Goal: Task Accomplishment & Management: Manage account settings

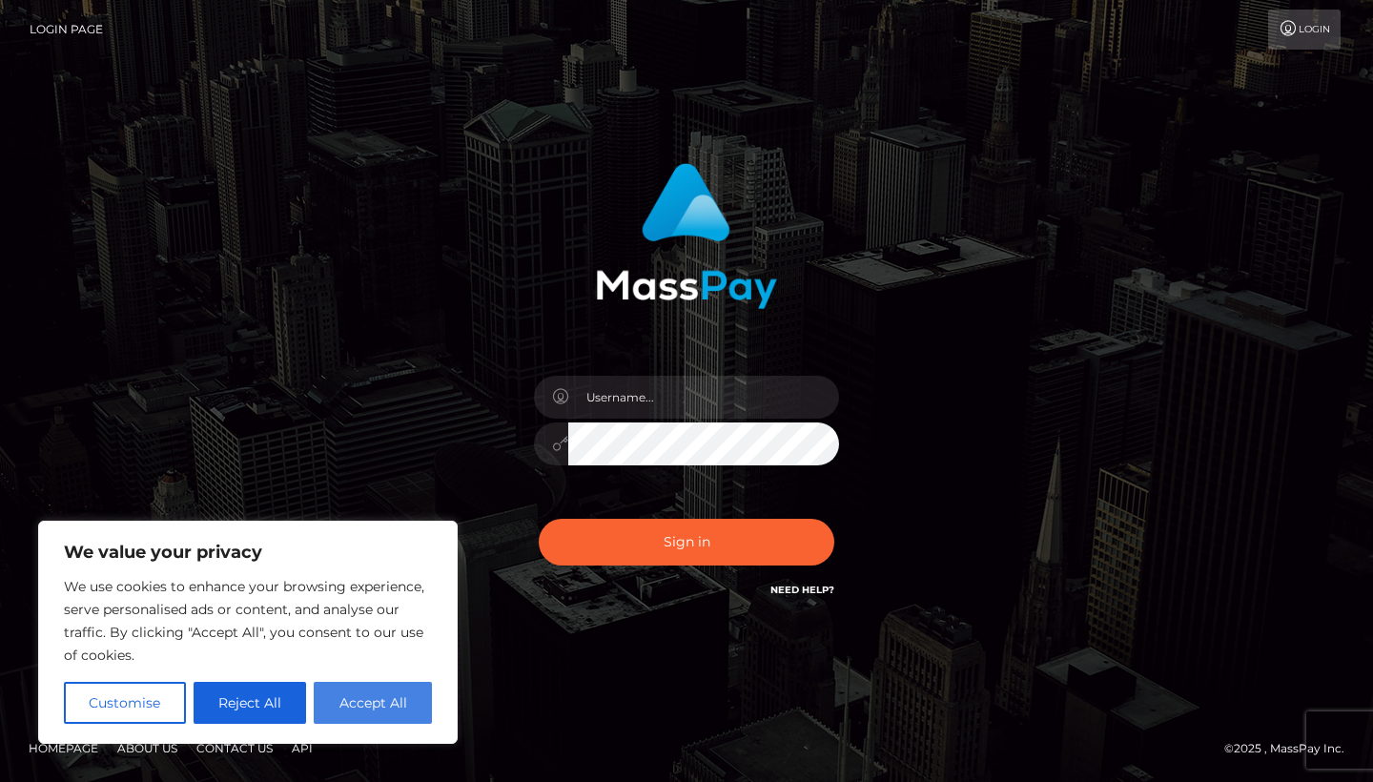
click at [351, 714] on button "Accept All" at bounding box center [373, 703] width 118 height 42
checkbox input "true"
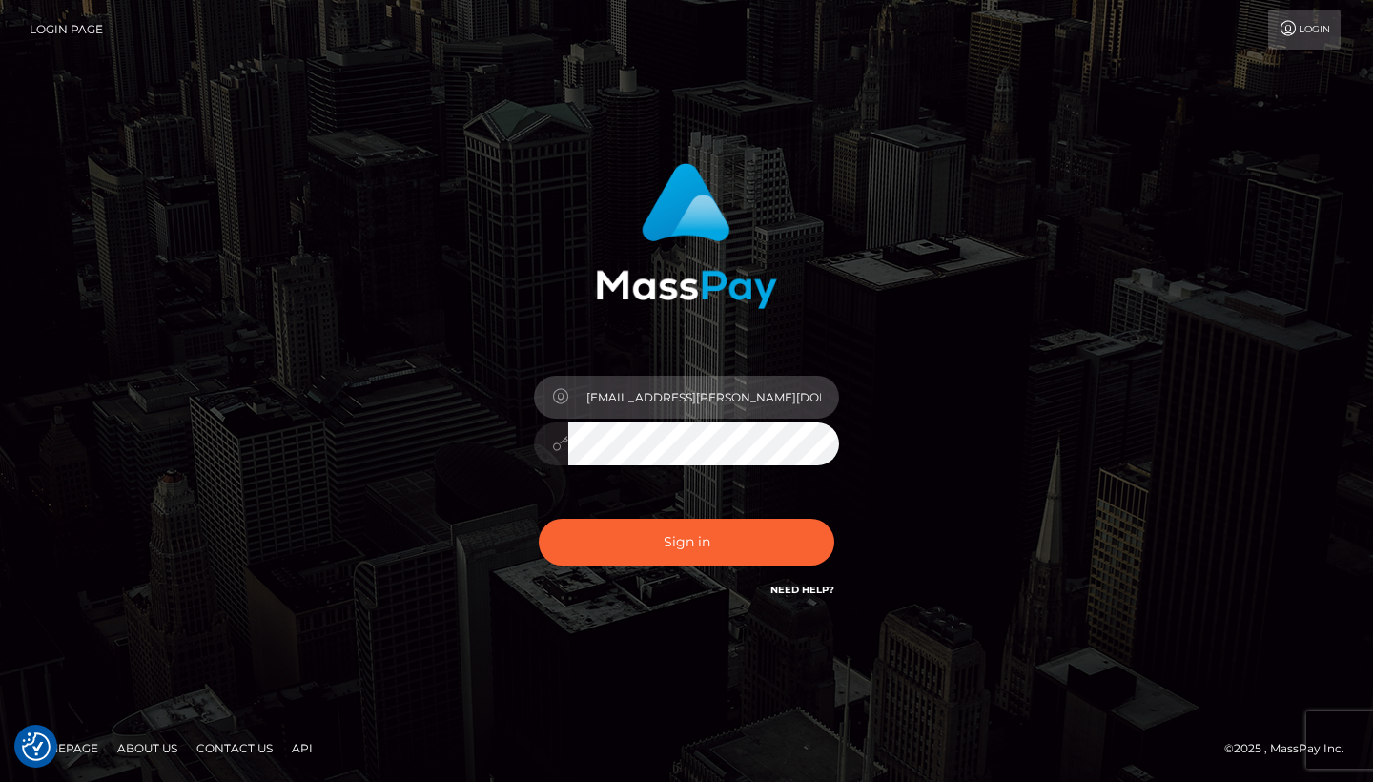
type input "[EMAIL_ADDRESS][PERSON_NAME][DOMAIN_NAME]"
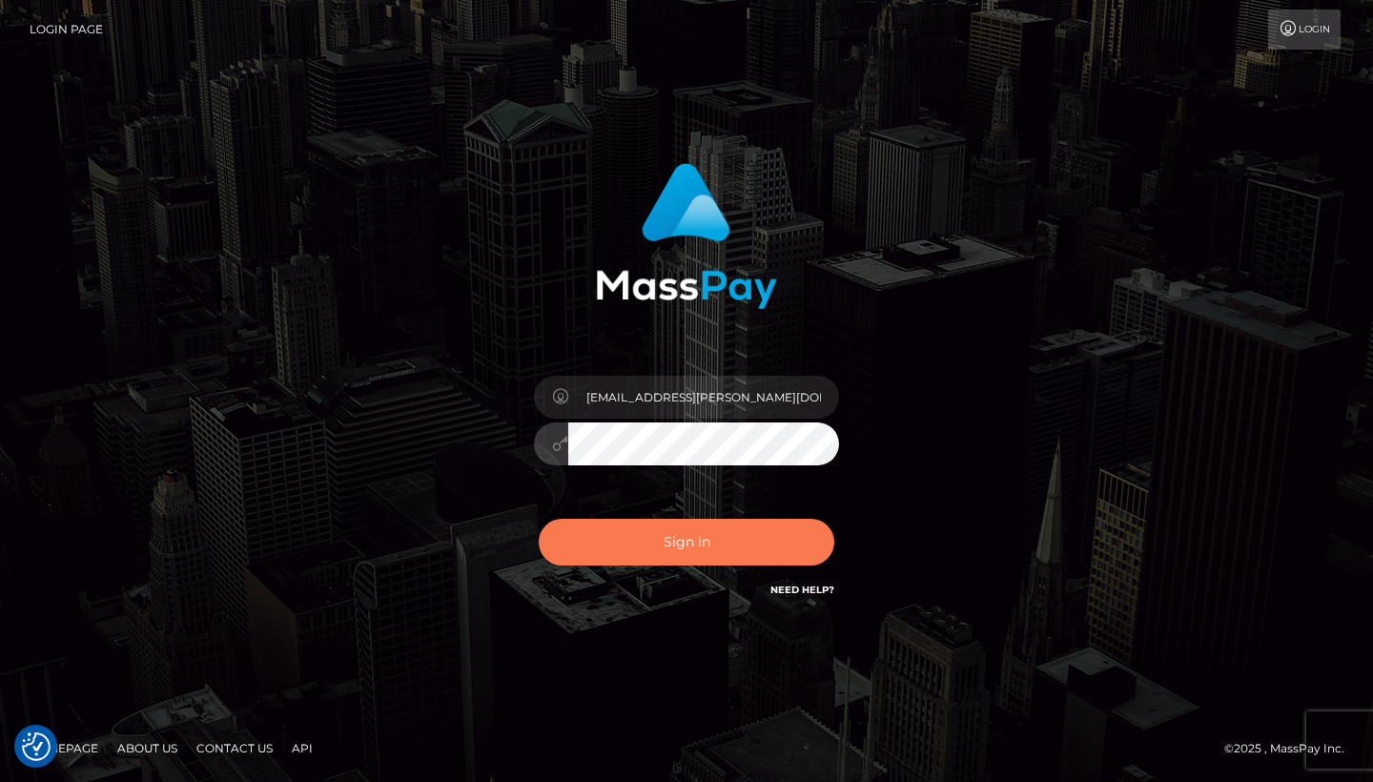
click at [618, 534] on button "Sign in" at bounding box center [687, 542] width 296 height 47
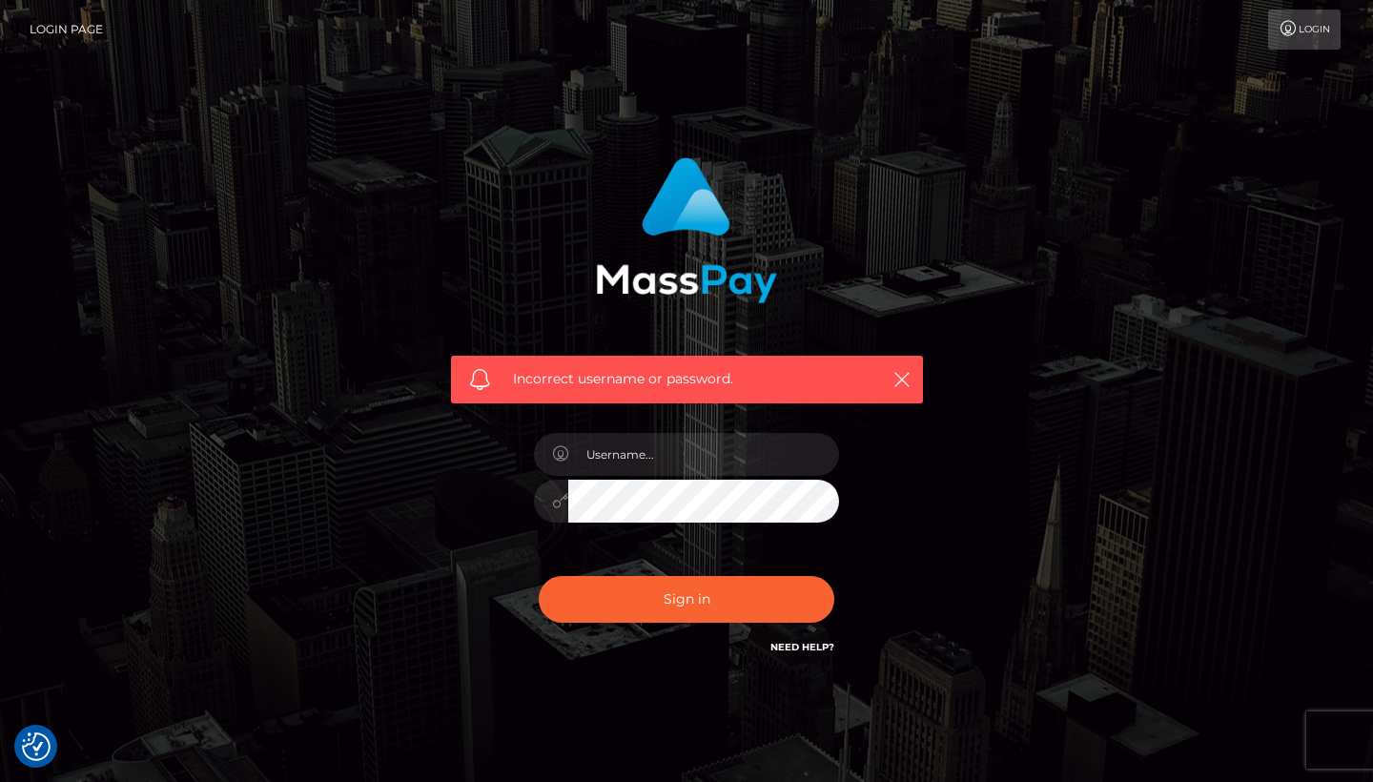
checkbox input "true"
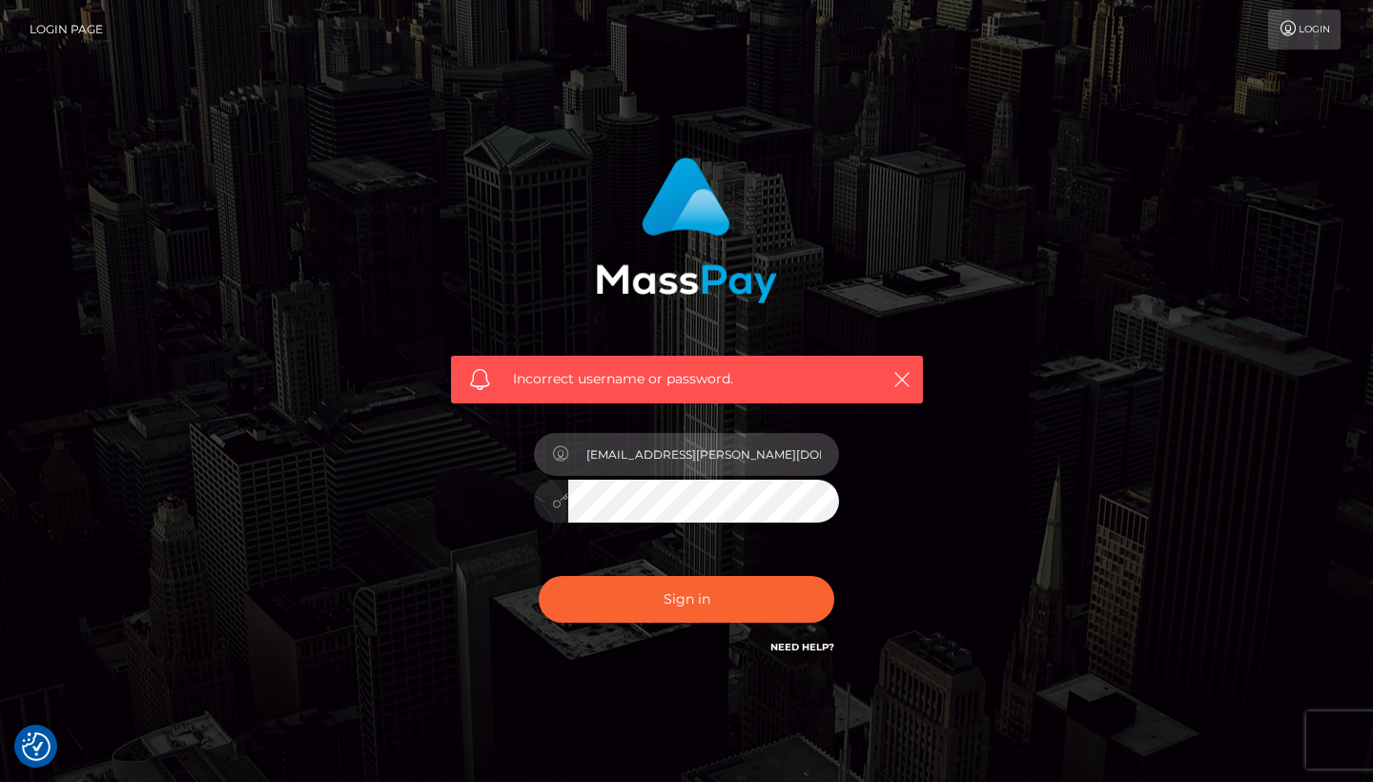
type input "annika.s.abildskov@gmail.com"
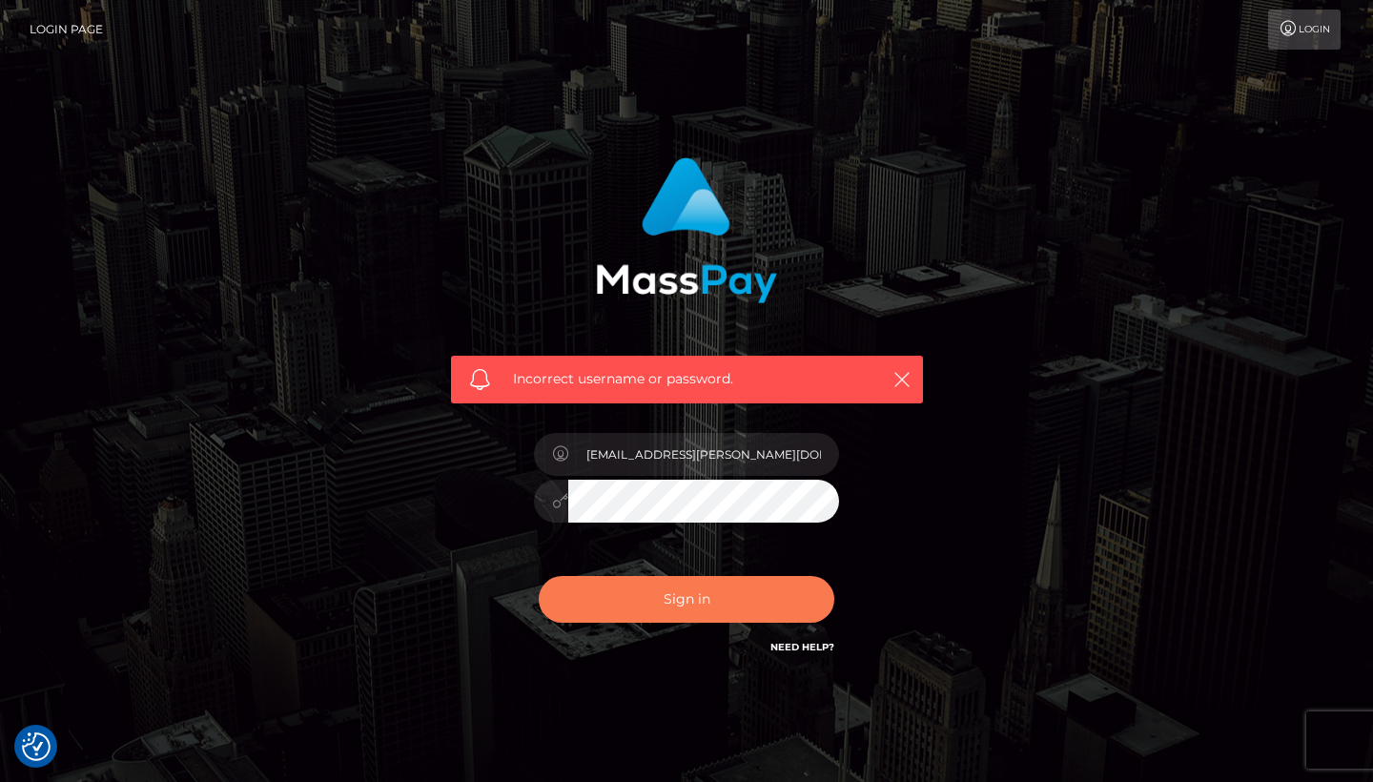
click at [685, 611] on button "Sign in" at bounding box center [687, 599] width 296 height 47
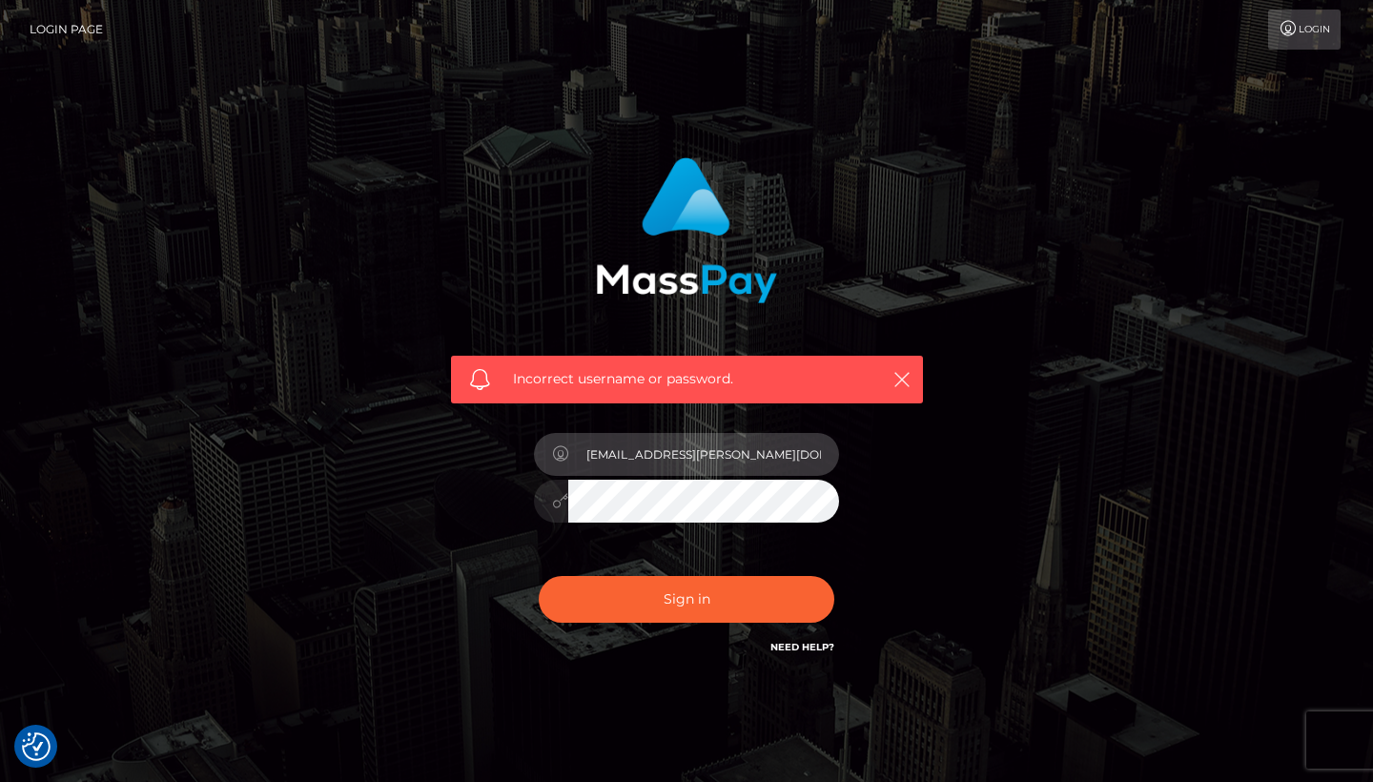
type input "annika.s.abildskov@gmail.com"
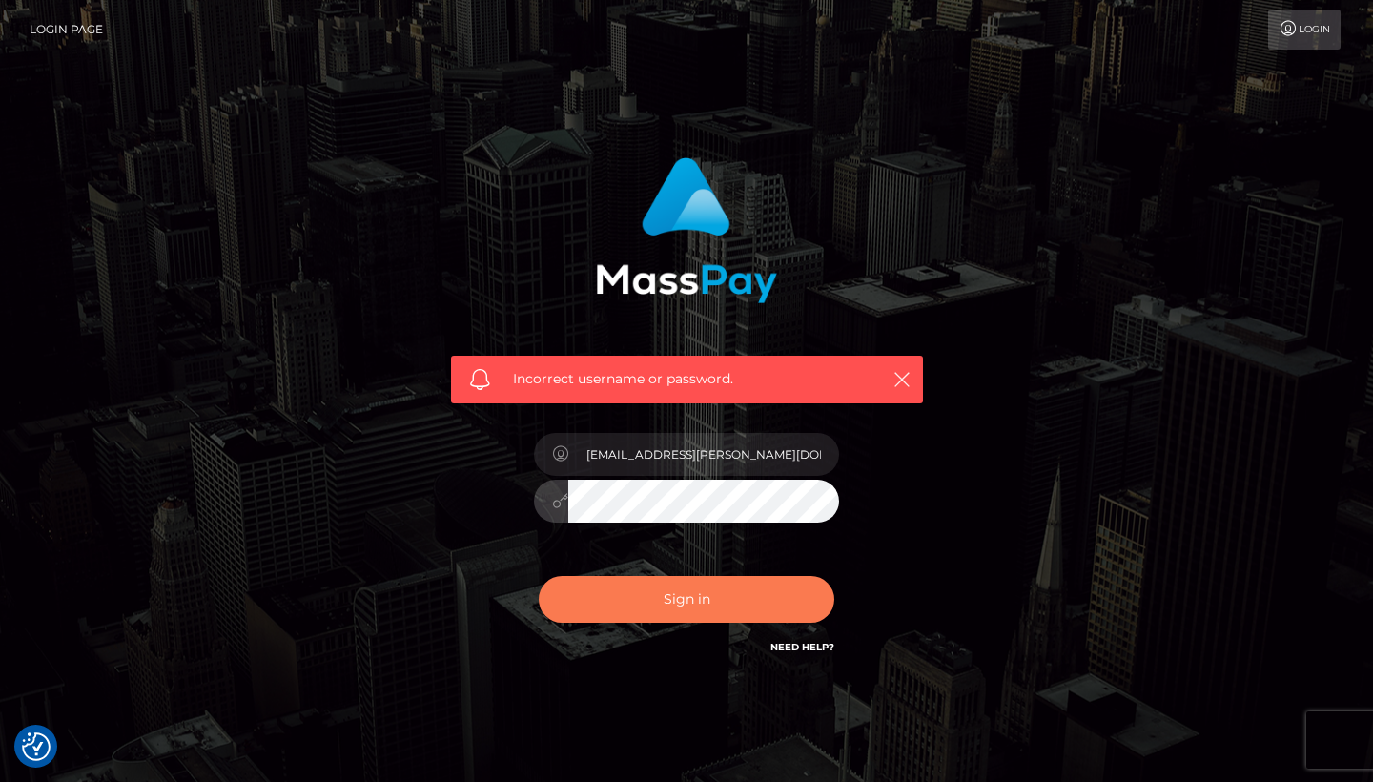
click at [686, 587] on button "Sign in" at bounding box center [687, 599] width 296 height 47
